Goal: Information Seeking & Learning: Find specific fact

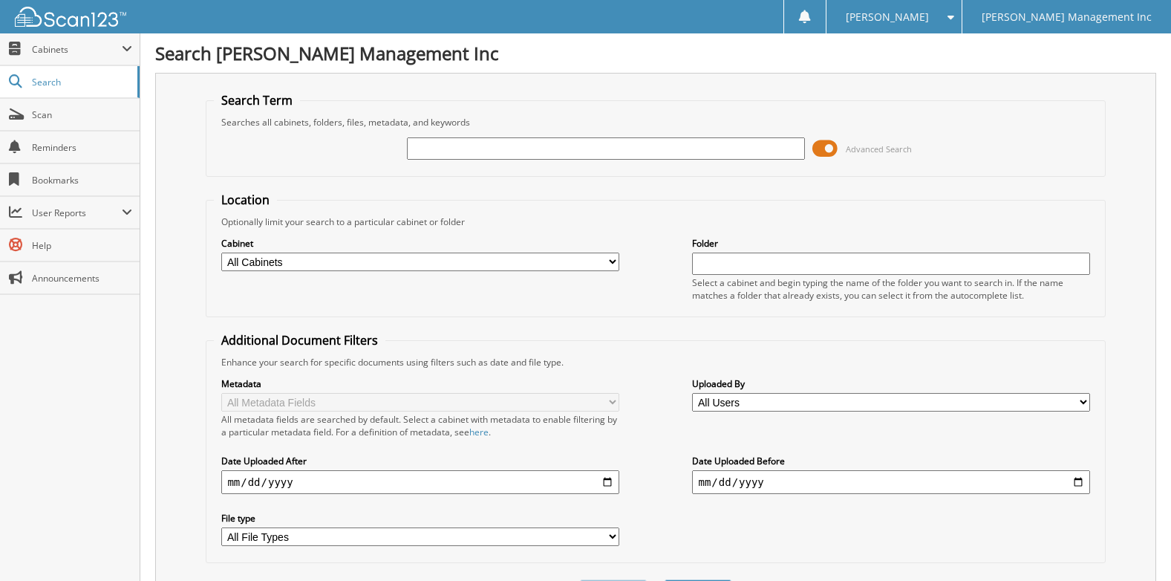
click at [552, 142] on input "text" at bounding box center [605, 148] width 397 height 22
type input "903239"
drag, startPoint x: 490, startPoint y: 146, endPoint x: 108, endPoint y: 141, distance: 381.8
click at [108, 141] on body "Keersten P. Settings Logout Lee Management Inc Close Cabinets My Company Email …" at bounding box center [585, 363] width 1171 height 726
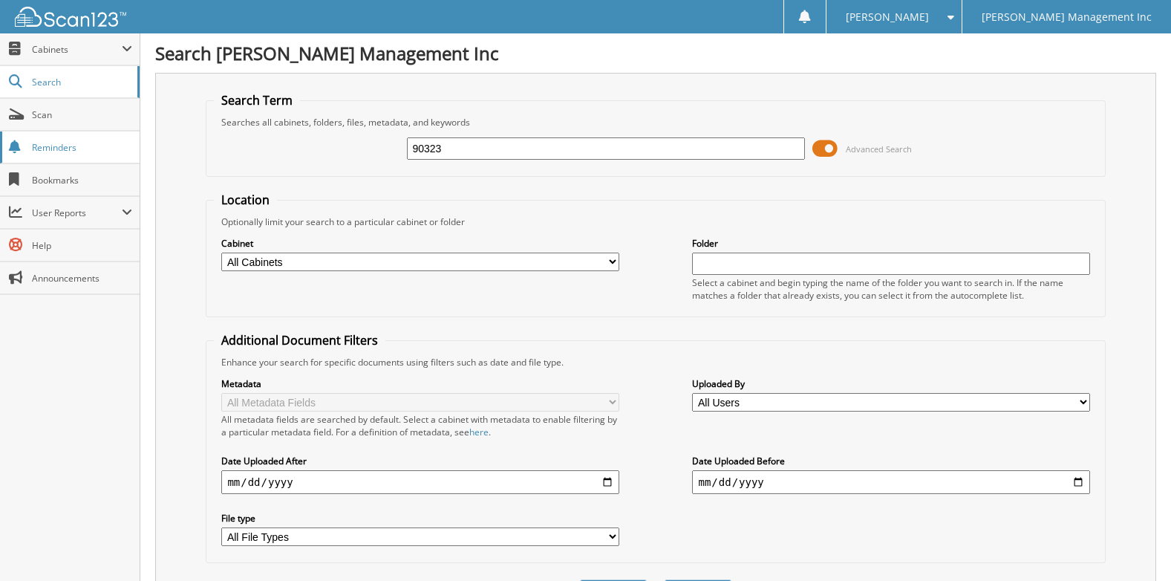
type input "903239"
drag, startPoint x: 514, startPoint y: 160, endPoint x: 440, endPoint y: 154, distance: 73.8
click at [440, 154] on div "903239" at bounding box center [605, 148] width 397 height 25
drag, startPoint x: 478, startPoint y: 151, endPoint x: 187, endPoint y: 152, distance: 290.4
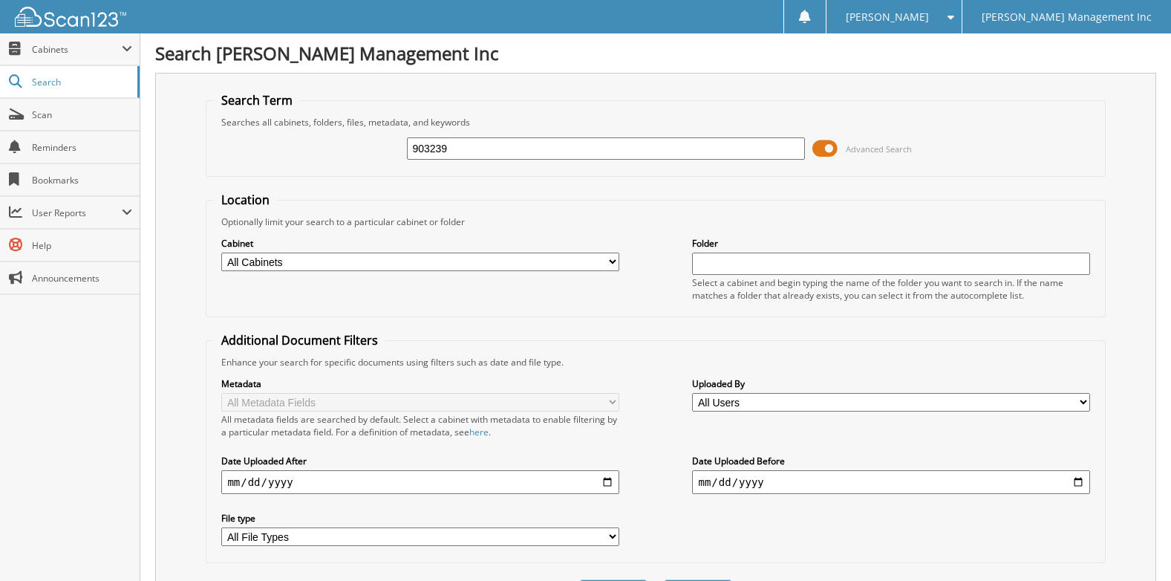
click at [187, 152] on div "Search Term Searches all cabinets, folders, files, metadata, and keywords 90323…" at bounding box center [655, 351] width 1001 height 556
type input "903000"
drag, startPoint x: 493, startPoint y: 150, endPoint x: 183, endPoint y: 157, distance: 309.8
click at [183, 157] on div "Search Term Searches all cabinets, folders, files, metadata, and keywords 90300…" at bounding box center [655, 351] width 1001 height 556
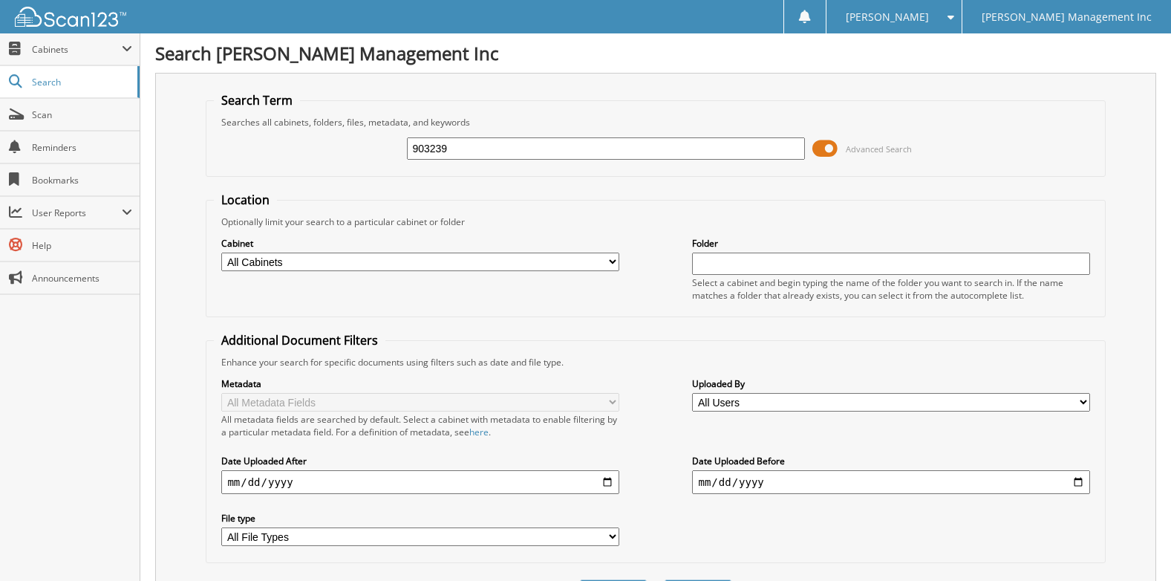
type input "903239"
